Goal: Find specific page/section: Find specific page/section

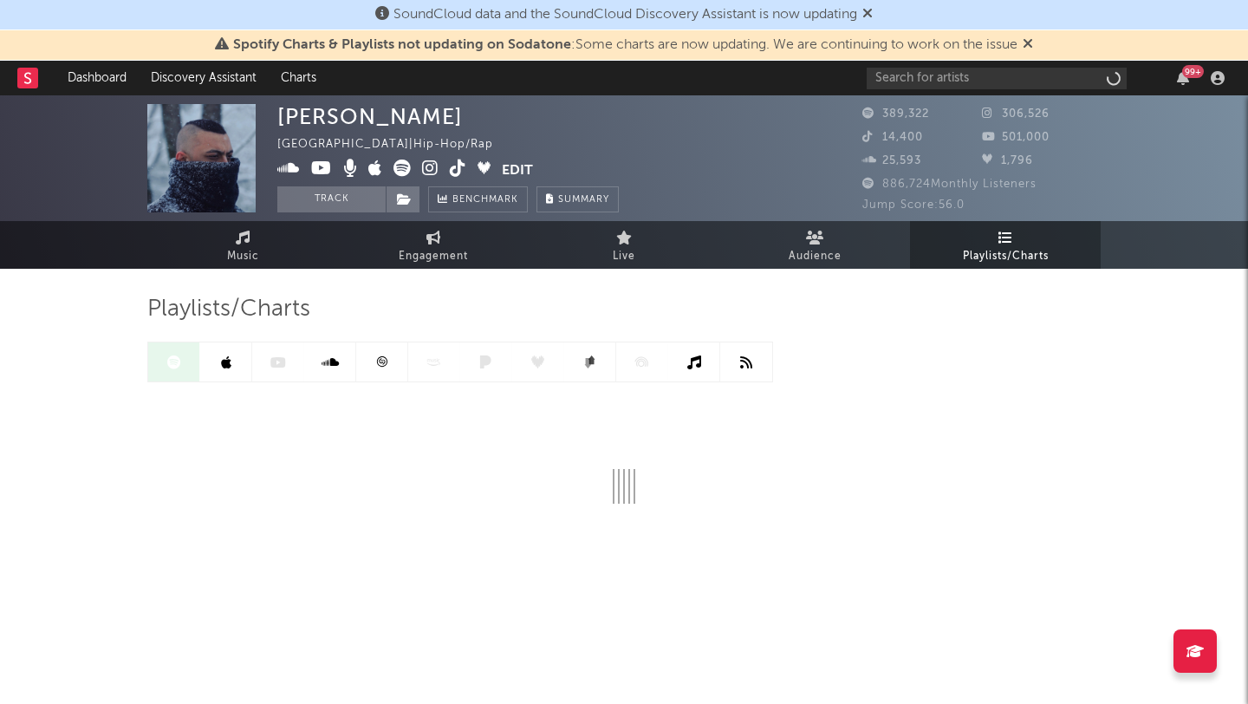
click at [1033, 41] on icon at bounding box center [1028, 43] width 10 height 14
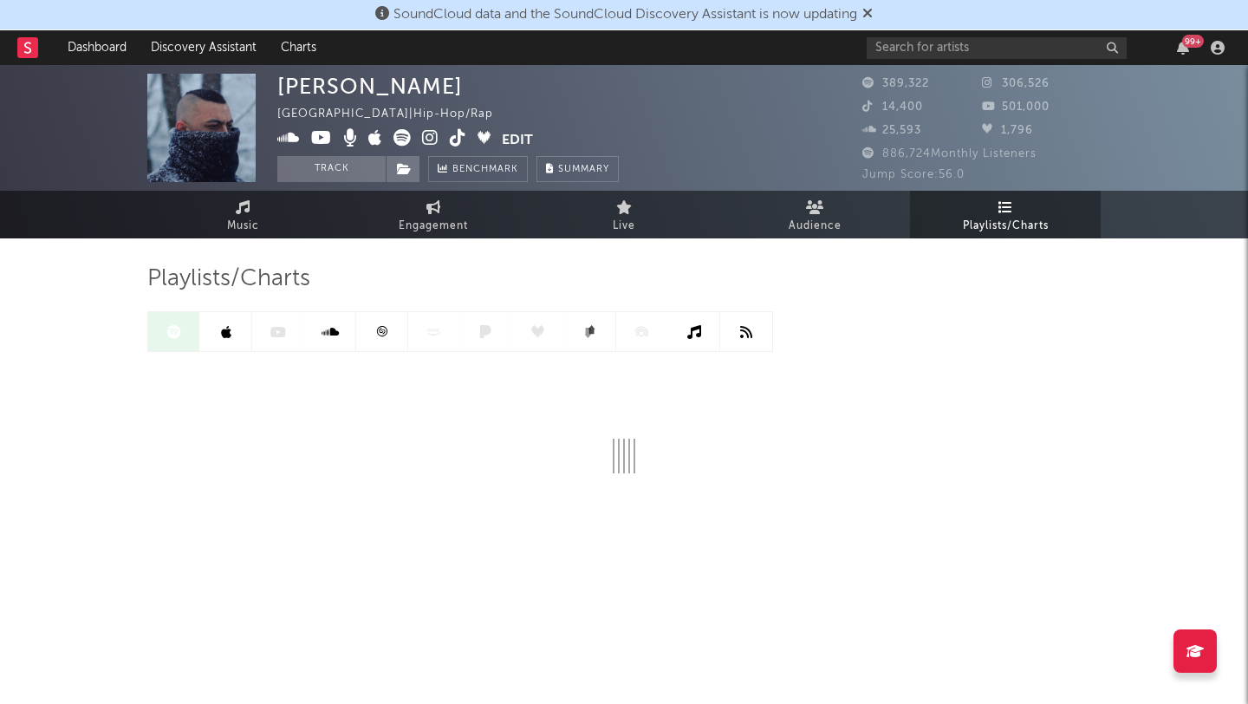
click at [873, 13] on icon at bounding box center [867, 13] width 10 height 14
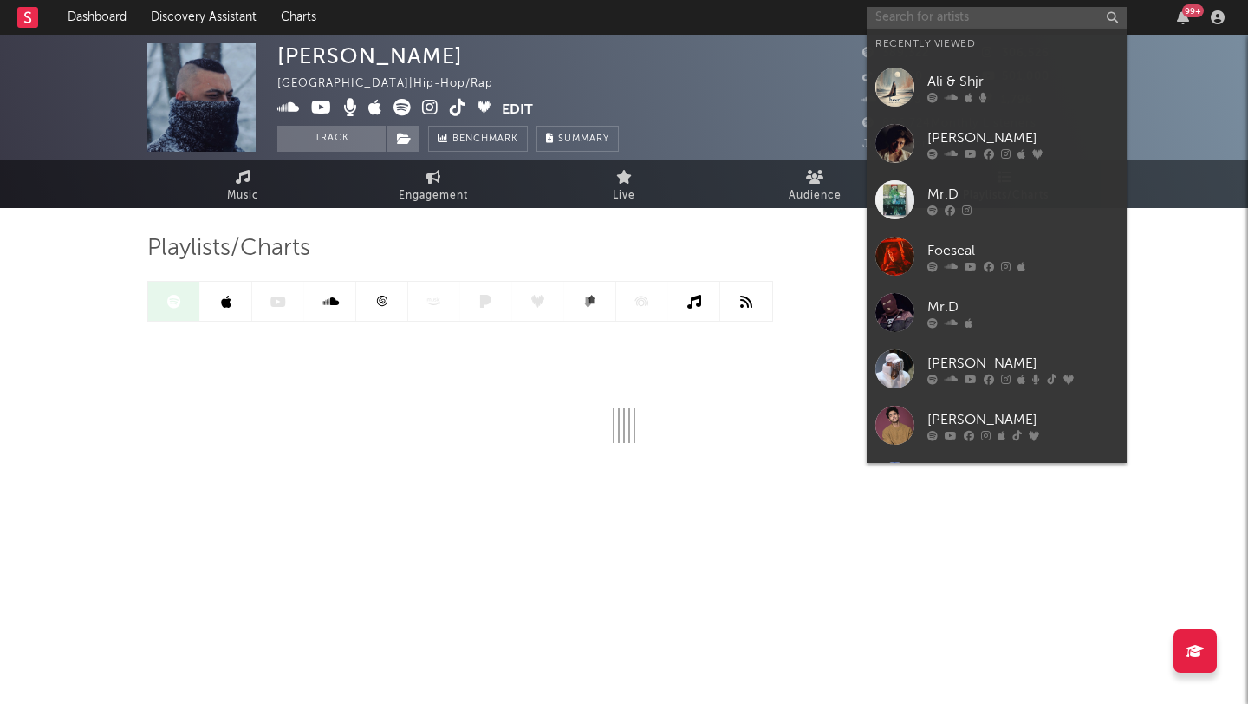
click at [881, 11] on input "text" at bounding box center [997, 18] width 260 height 22
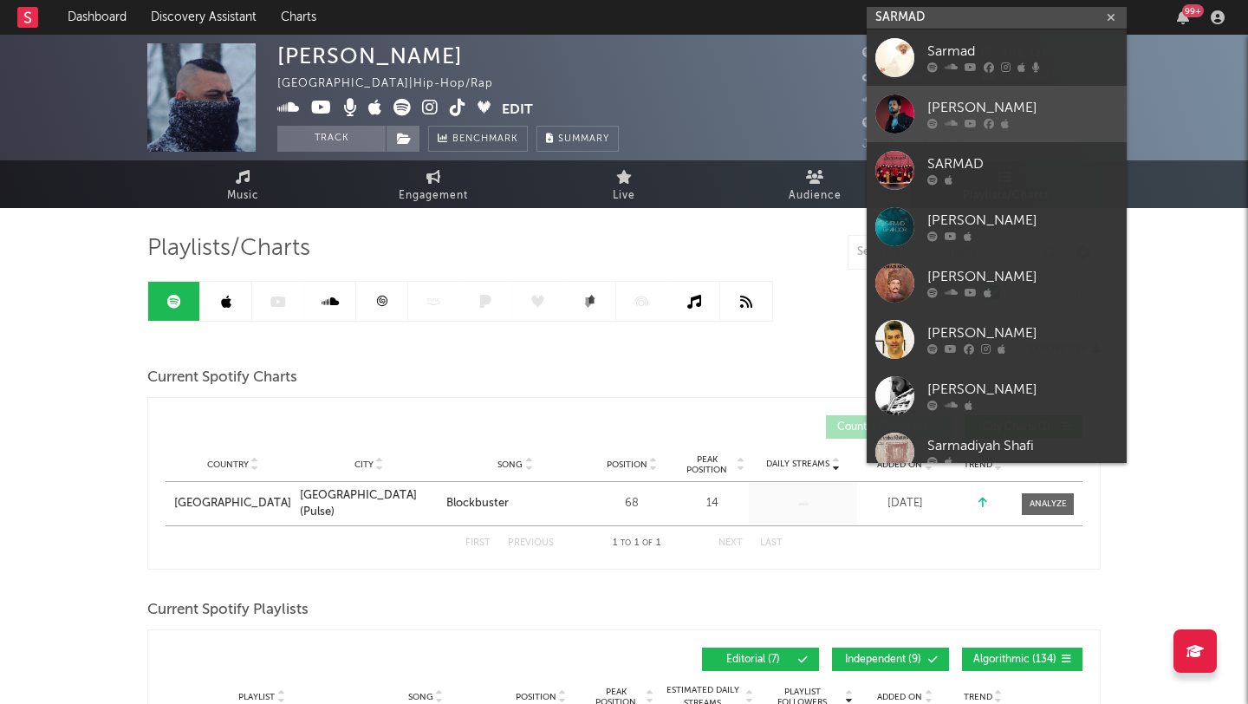
type input "SARMAD"
click at [926, 118] on link "[PERSON_NAME]" at bounding box center [997, 114] width 260 height 56
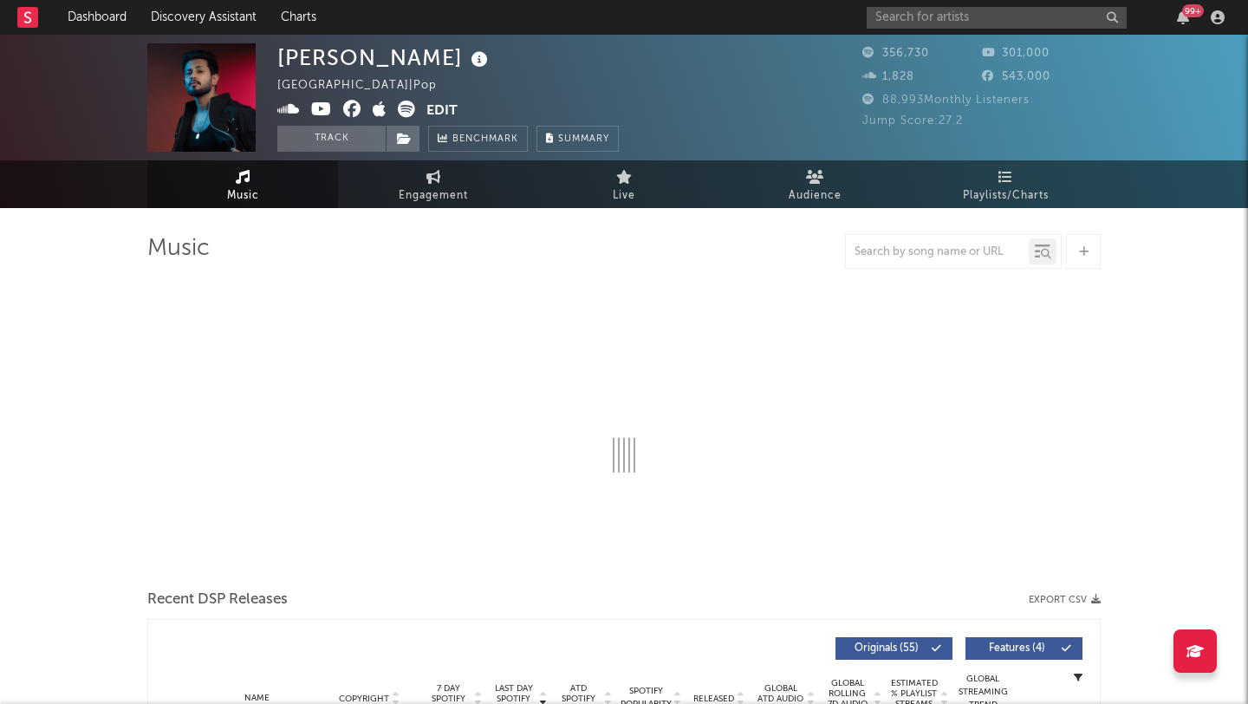
select select "6m"
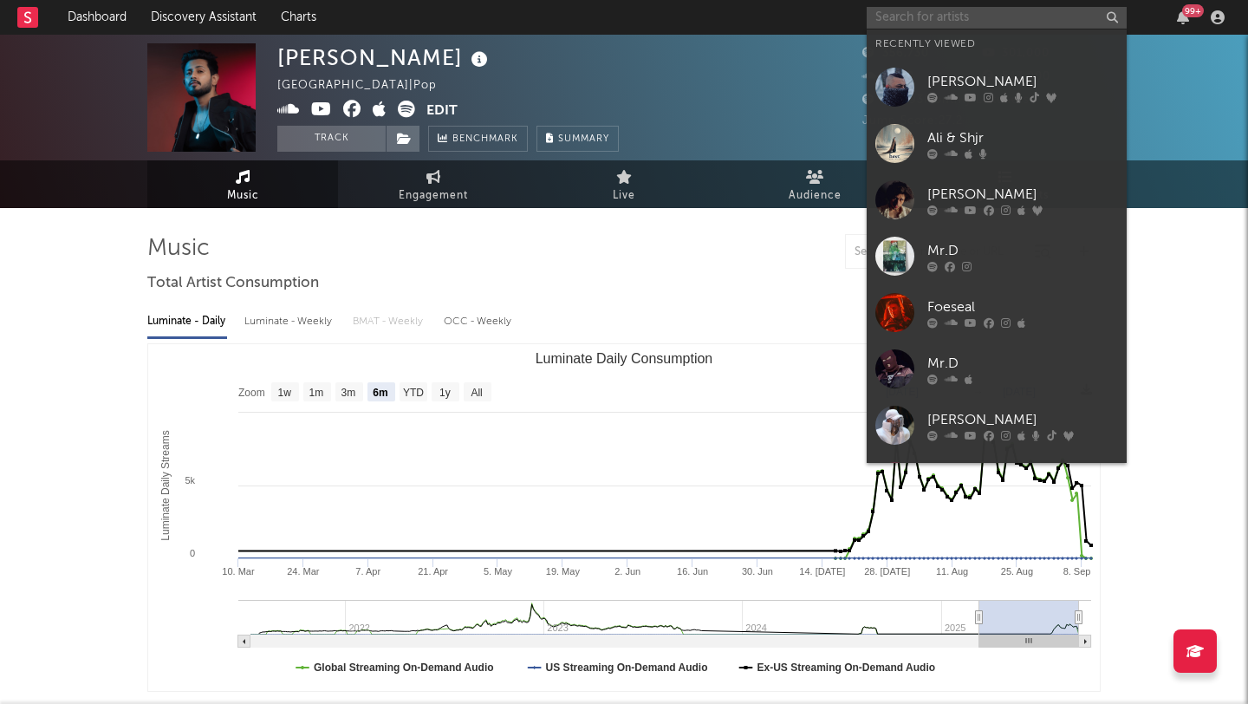
click at [935, 22] on input "text" at bounding box center [997, 18] width 260 height 22
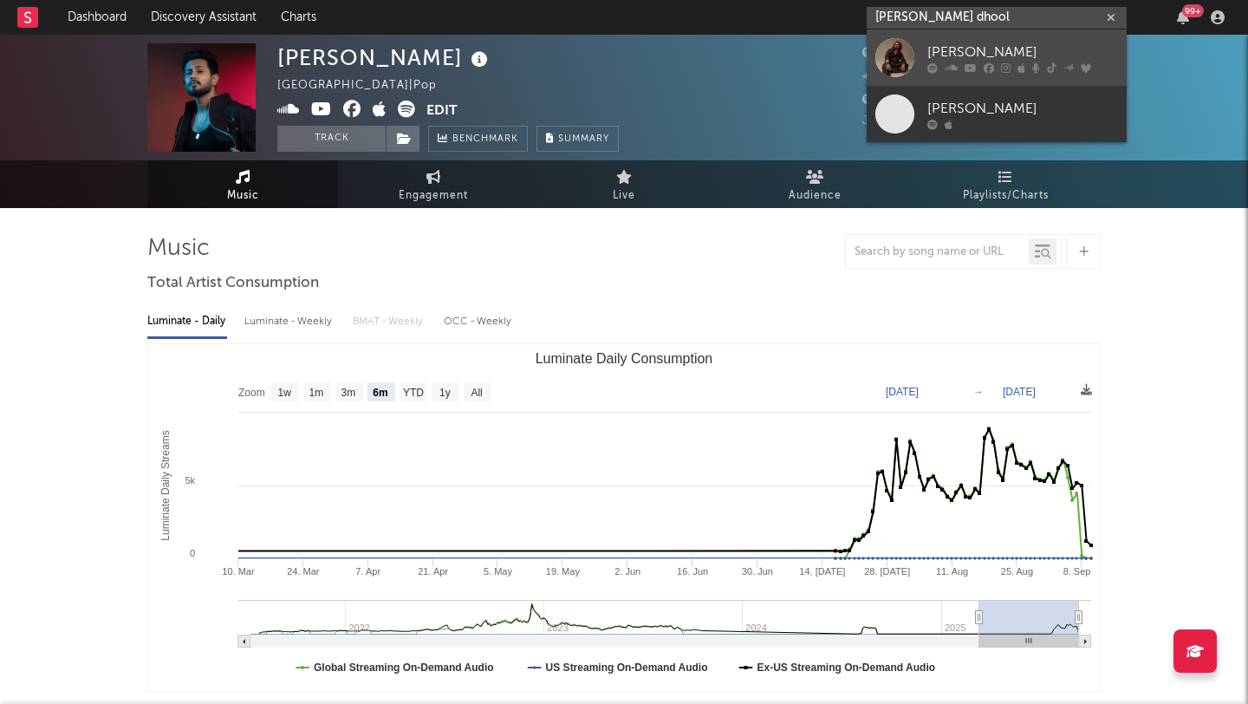
type input "[PERSON_NAME] dhool"
click at [974, 47] on div "[PERSON_NAME]" at bounding box center [1022, 52] width 191 height 21
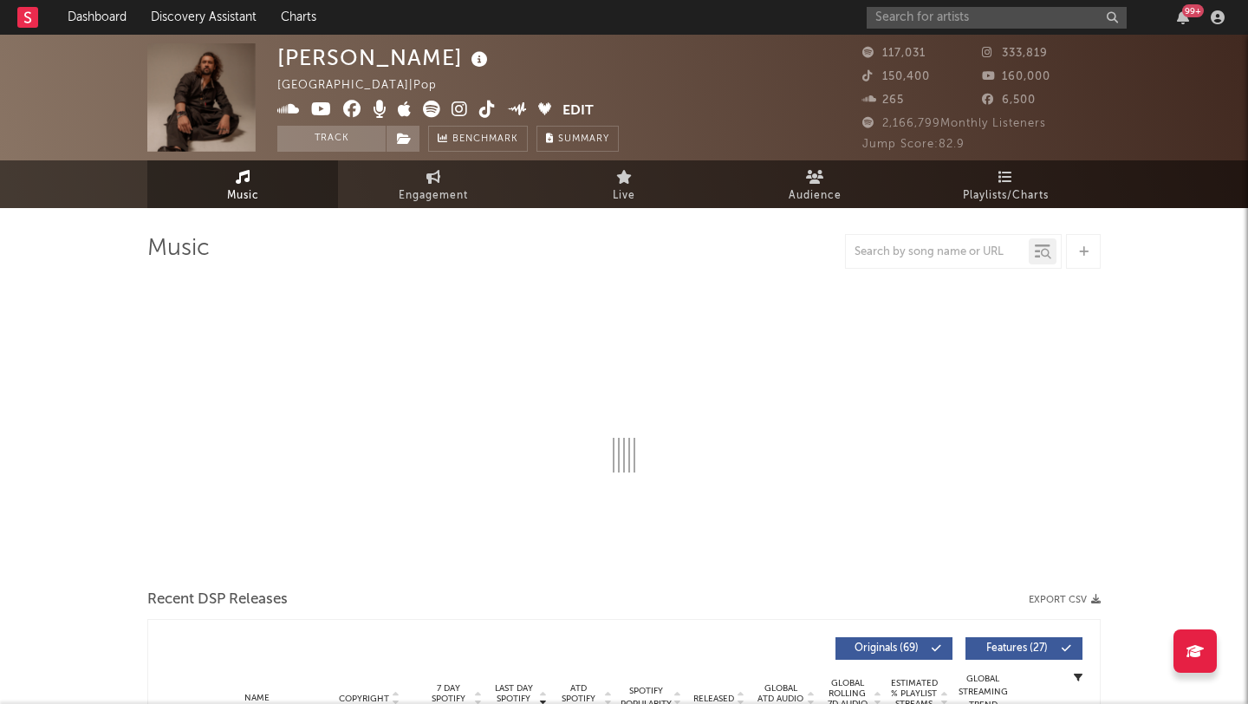
select select "6m"
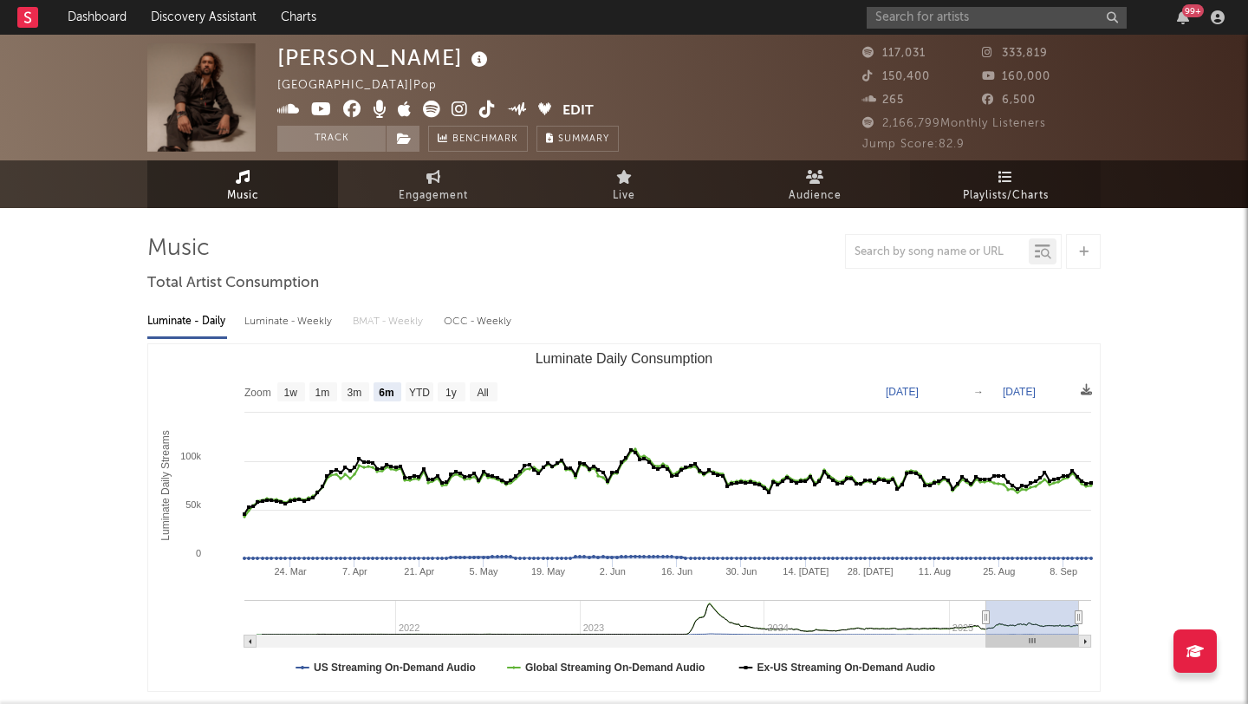
click at [1016, 181] on link "Playlists/Charts" at bounding box center [1005, 184] width 191 height 48
